Goal: Task Accomplishment & Management: Use online tool/utility

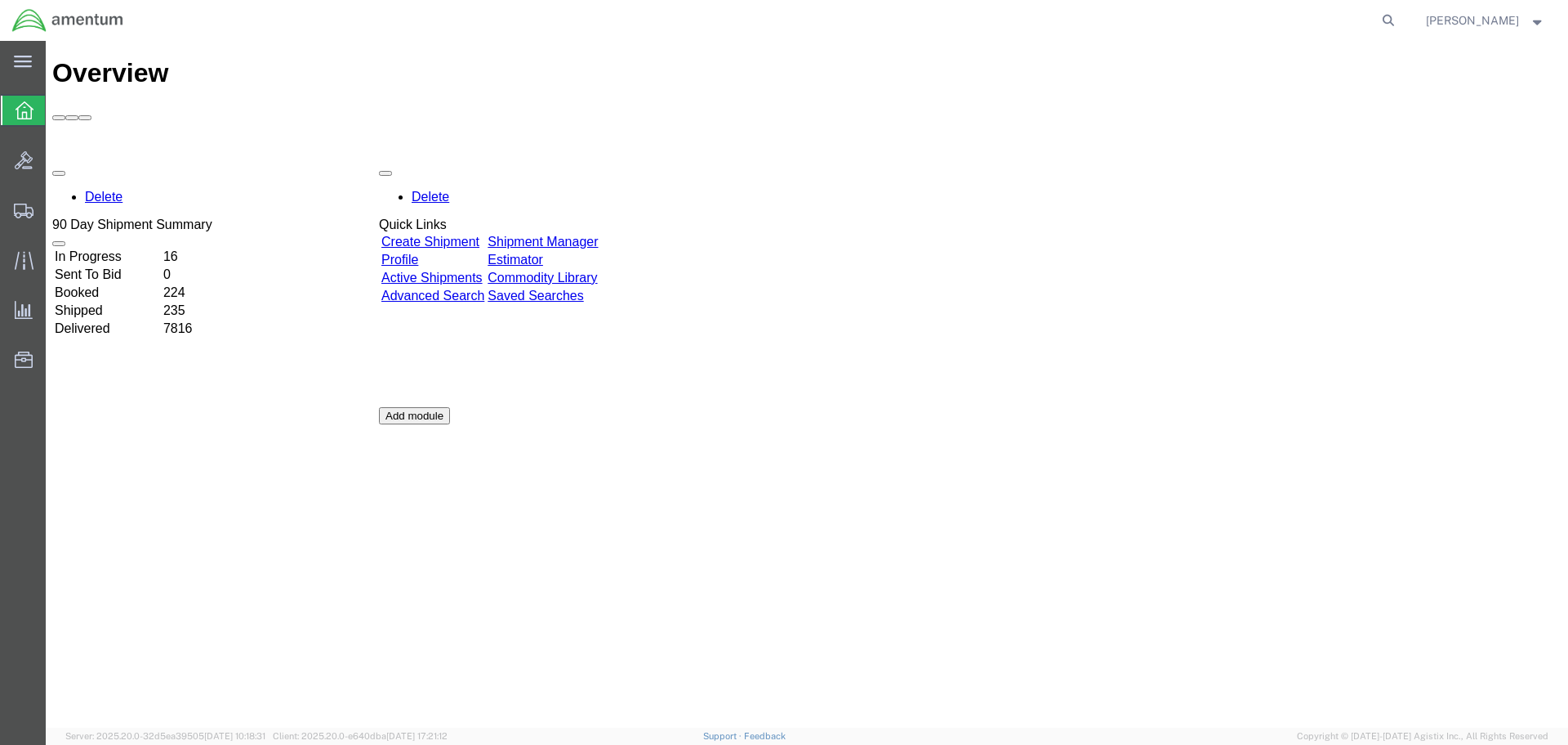
click at [598, 235] on link "Shipment Manager" at bounding box center [542, 242] width 110 height 14
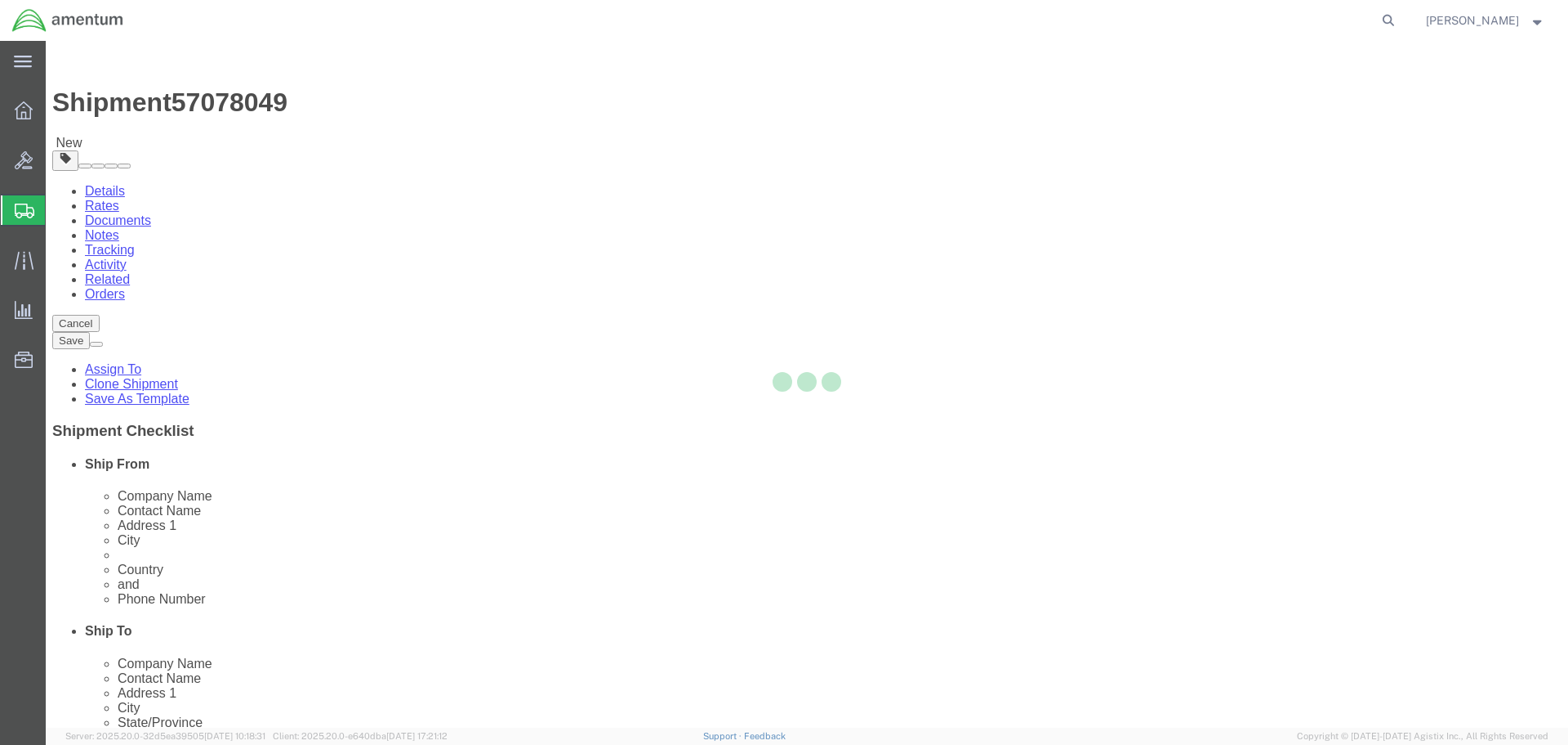
select select "42682"
select select
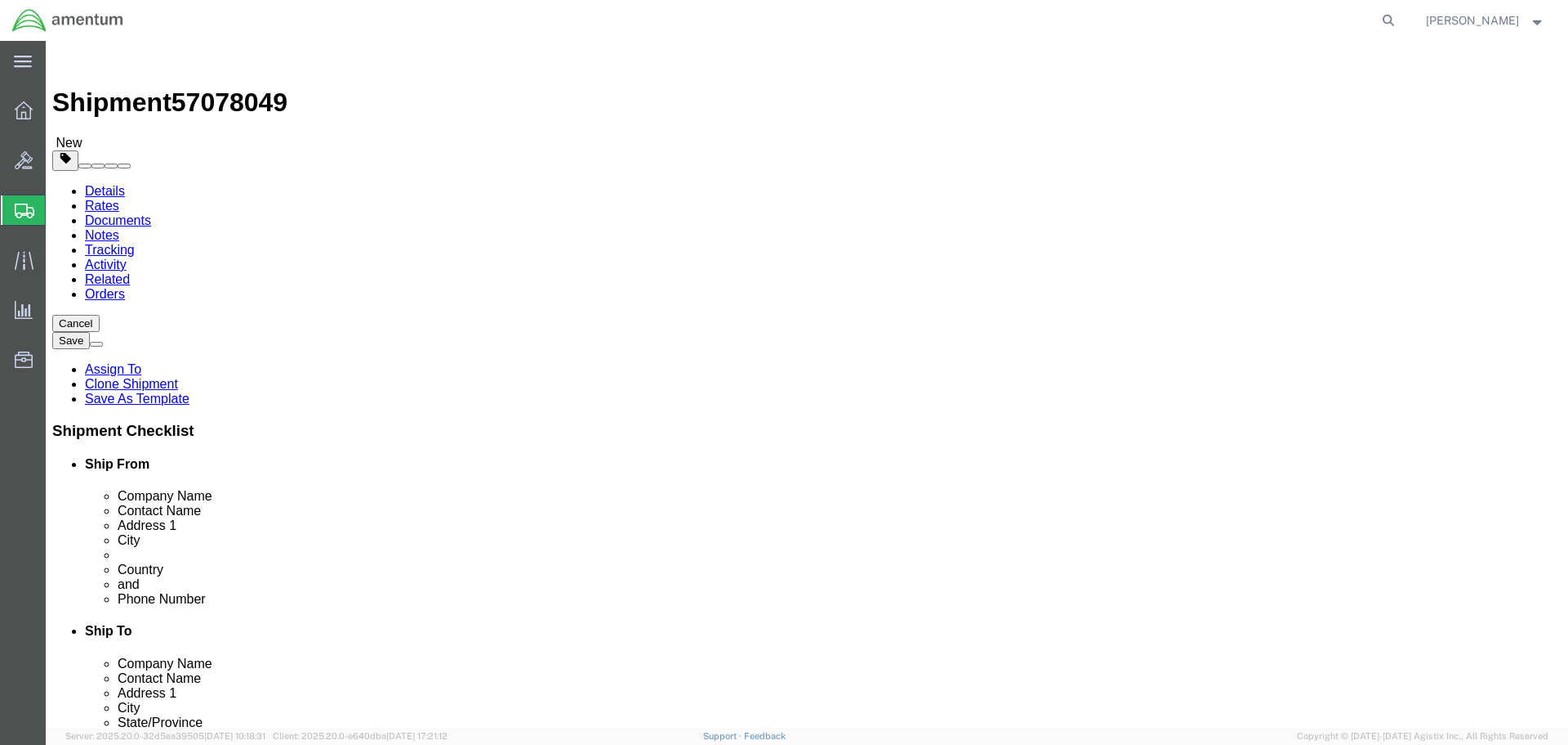
click button "Rate Shipment"
